Goal: Task Accomplishment & Management: Use online tool/utility

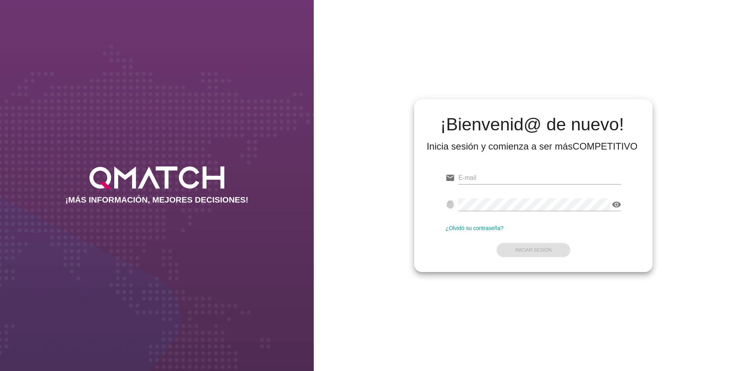
type input "[EMAIL_ADDRESS][DOMAIN_NAME]"
drag, startPoint x: 532, startPoint y: 261, endPoint x: 537, endPoint y: 257, distance: 6.4
click at [532, 261] on div "email [EMAIL_ADDRESS][DOMAIN_NAME] fingerprint visibility ¿Olvidó su contraseña…" at bounding box center [534, 212] width 226 height 107
click at [538, 254] on button "Iniciar Sesión" at bounding box center [534, 250] width 74 height 14
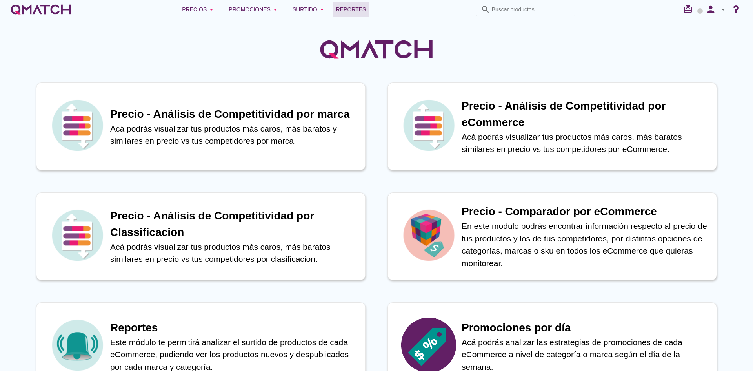
click at [346, 8] on span "Reportes" at bounding box center [351, 9] width 30 height 9
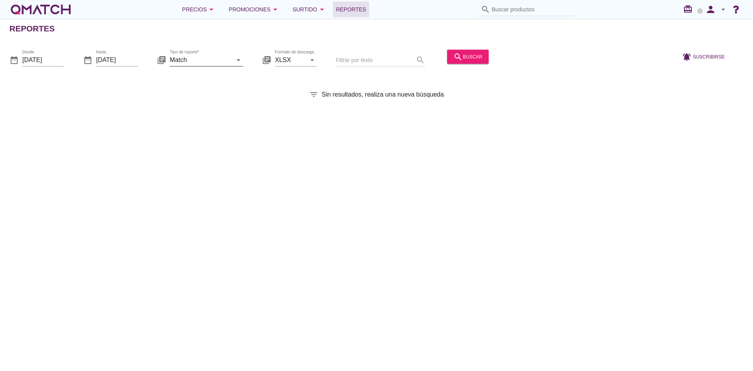
click at [228, 60] on input "Match" at bounding box center [201, 59] width 62 height 13
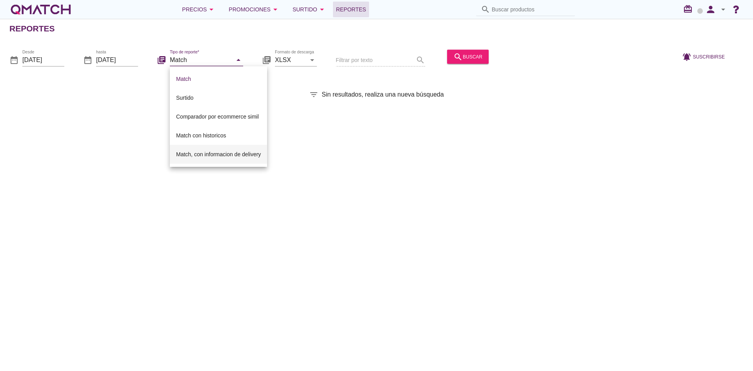
click at [223, 149] on div "Match, con informacion de delivery" at bounding box center [218, 154] width 85 height 19
type input "Match, con informacion de delivery"
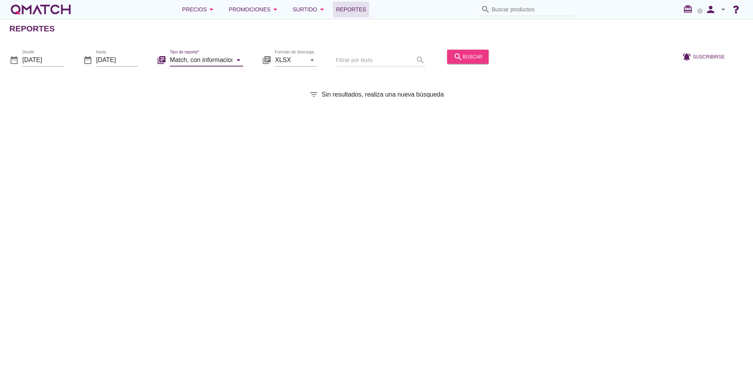
click at [451, 59] on button "search buscar" at bounding box center [468, 56] width 42 height 14
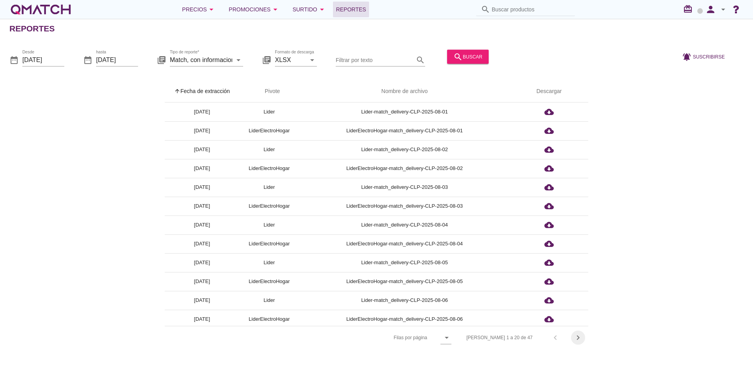
click at [574, 338] on icon "chevron_right" at bounding box center [578, 337] width 9 height 9
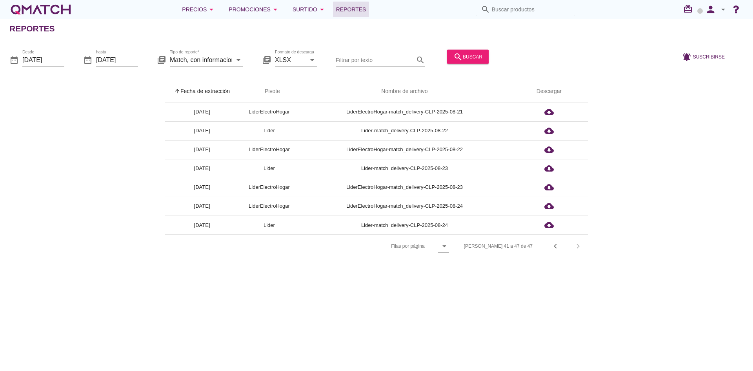
drag, startPoint x: 495, startPoint y: 154, endPoint x: 129, endPoint y: 194, distance: 367.4
click at [129, 194] on div "arrow_upward Fecha de extracción arrow_upward Pivote Nombre de archivo Descarga…" at bounding box center [376, 168] width 734 height 177
click at [246, 274] on div "Reportes date_range Desde [DATE] date_range hasta [DATE] library_books Tipo de …" at bounding box center [376, 195] width 753 height 352
click at [255, 323] on div "Reportes date_range Desde [DATE] date_range hasta [DATE] library_books Tipo de …" at bounding box center [376, 195] width 753 height 352
click at [95, 125] on div "arrow_upward Fecha de extracción arrow_upward Pivote Nombre de archivo Descarga…" at bounding box center [376, 168] width 734 height 177
